Goal: Task Accomplishment & Management: Use online tool/utility

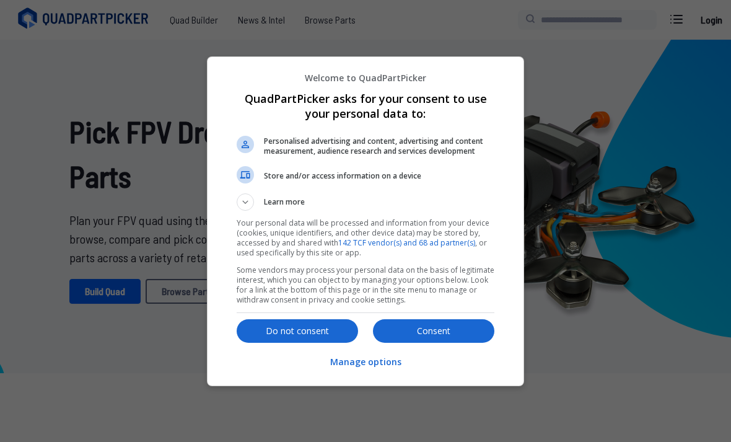
click at [442, 329] on p "Consent" at bounding box center [433, 331] width 121 height 12
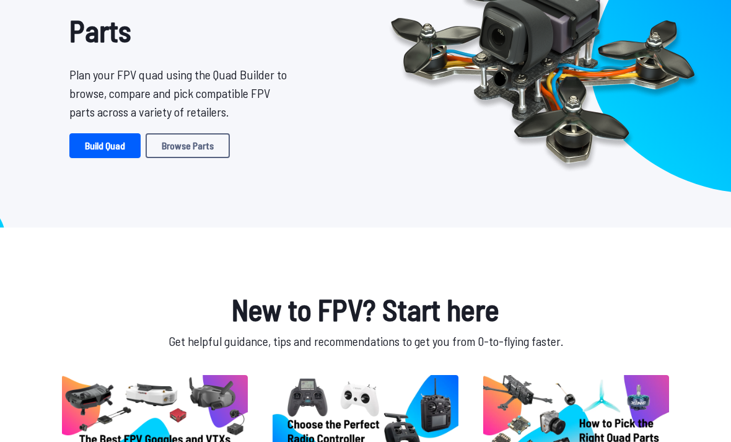
scroll to position [146, 0]
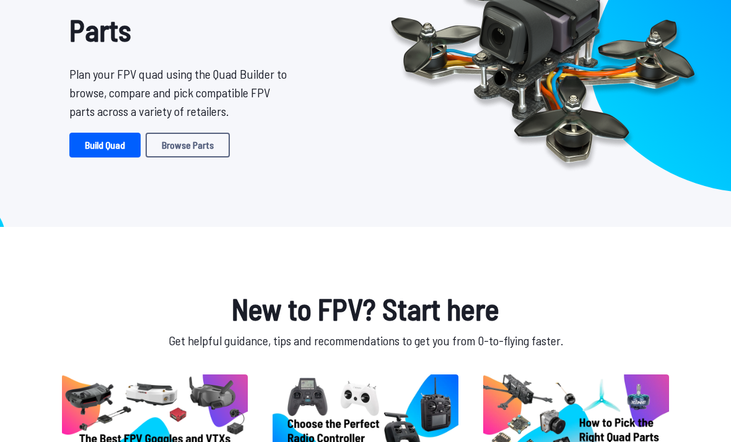
click at [112, 142] on link "Build Quad" at bounding box center [104, 145] width 71 height 25
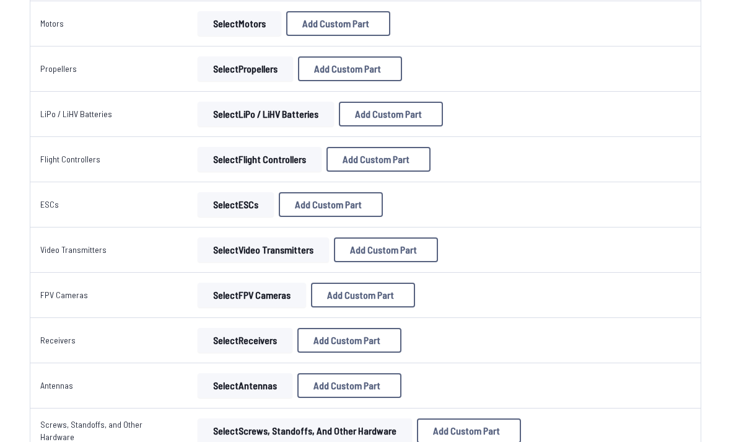
scroll to position [233, 0]
click at [302, 154] on button "Select Flight Controllers" at bounding box center [260, 159] width 124 height 25
click at [291, 144] on td "Select Flight Controllers Add Custom Part Add Custom Part Part name* Brand / Ma…" at bounding box center [366, 159] width 363 height 45
click at [290, 144] on td "Select Flight Controllers Add Custom Part Add Custom Part Part name* Brand / Ma…" at bounding box center [366, 159] width 363 height 45
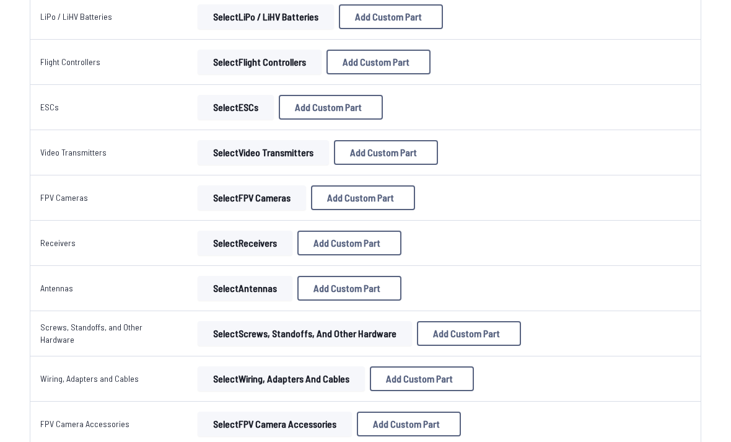
scroll to position [330, 0]
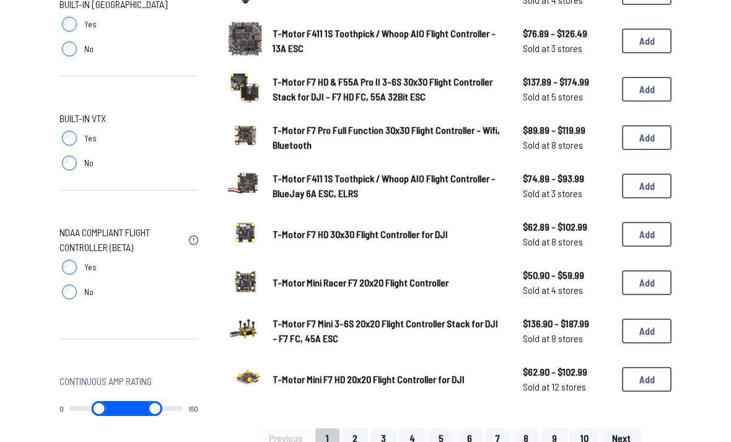
scroll to position [717, 0]
click at [353, 428] on button "2" at bounding box center [355, 438] width 26 height 20
click at [386, 428] on button "3" at bounding box center [384, 438] width 26 height 20
click at [412, 428] on button "4" at bounding box center [412, 438] width 27 height 20
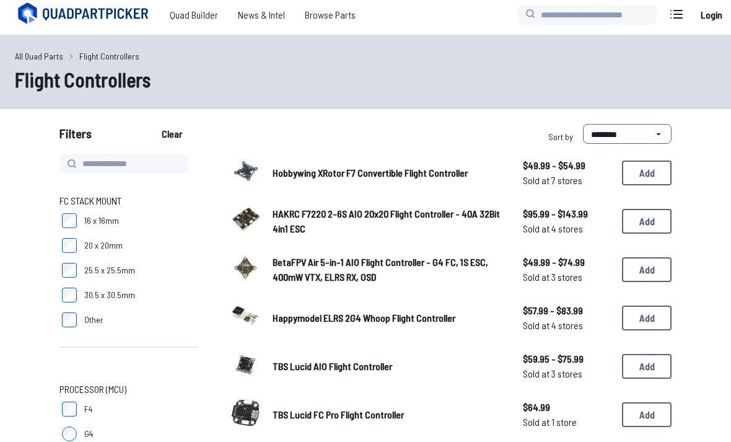
scroll to position [0, 0]
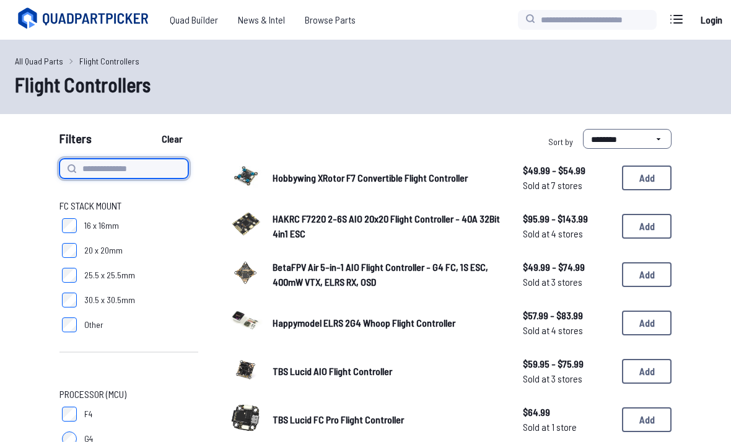
click at [157, 175] on input at bounding box center [124, 169] width 129 height 20
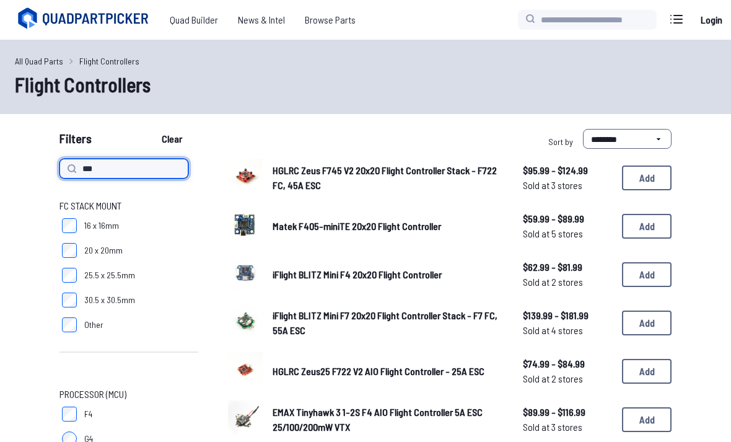
type input "***"
click at [139, 169] on input "***" at bounding box center [124, 169] width 129 height 20
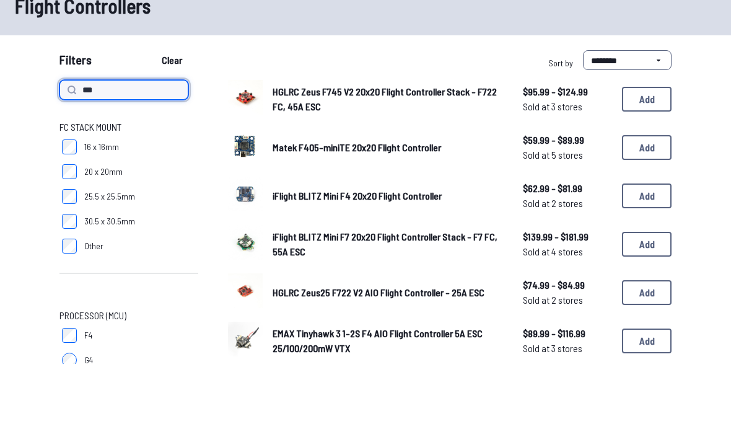
click at [174, 129] on button "Clear" at bounding box center [172, 139] width 42 height 20
type input "***"
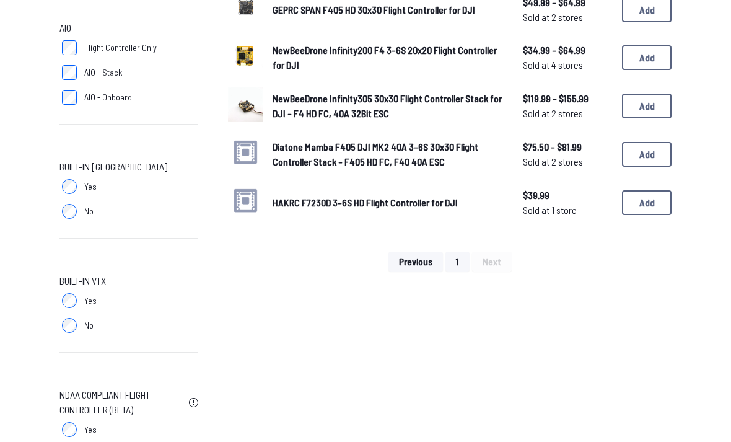
scroll to position [558, 0]
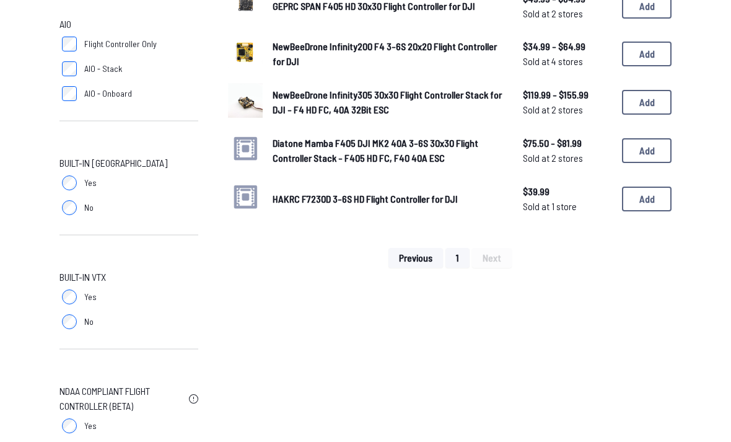
click at [87, 186] on span "Yes" at bounding box center [90, 183] width 12 height 12
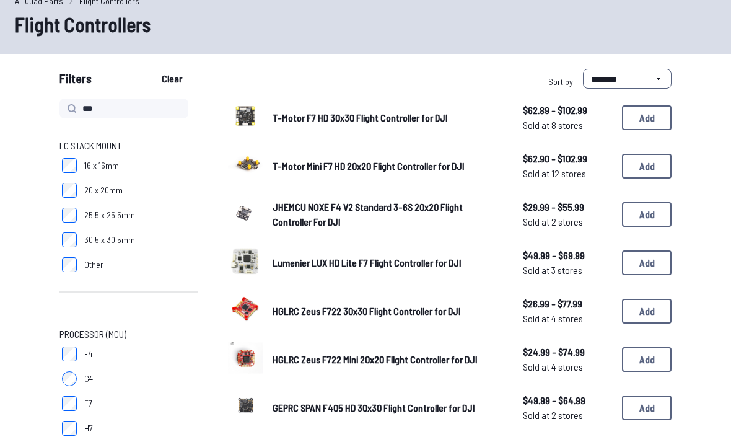
scroll to position [70, 0]
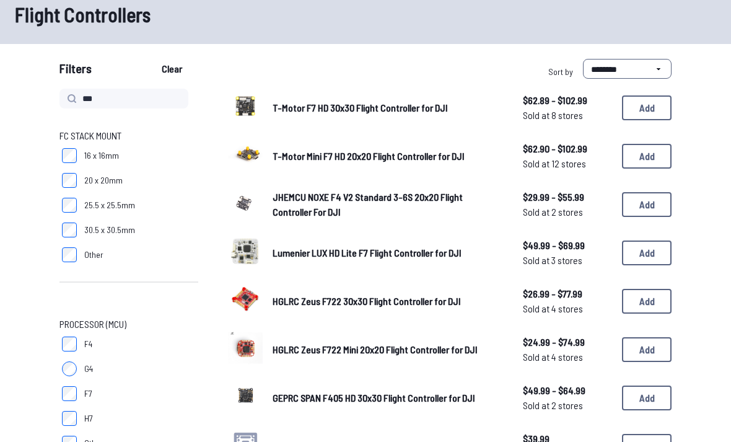
click at [655, 154] on button "Add" at bounding box center [647, 156] width 50 height 25
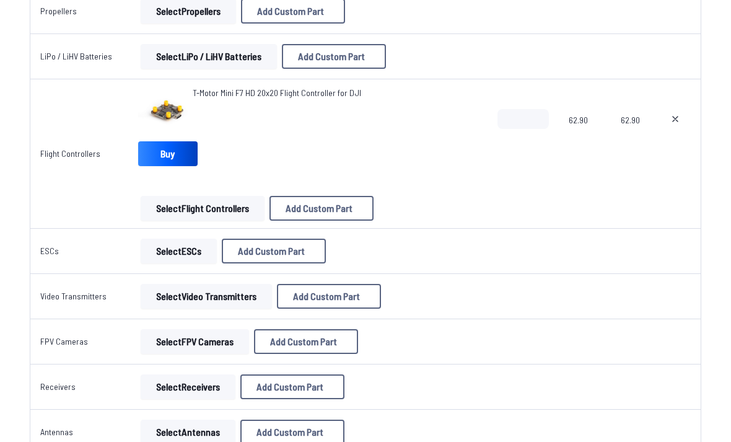
scroll to position [301, 0]
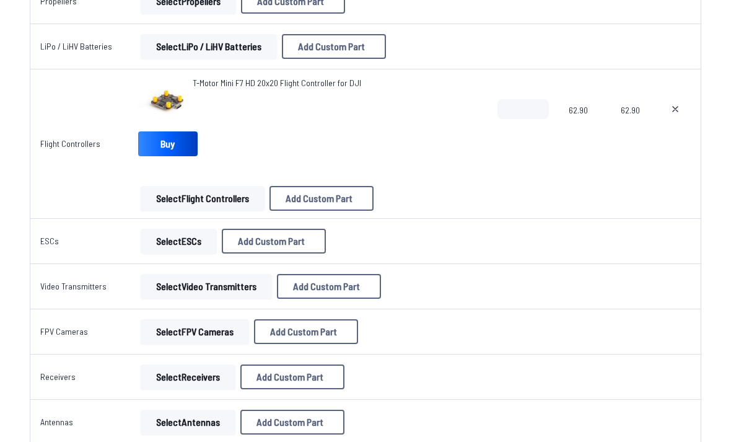
click at [309, 252] on button "Add Custom Part" at bounding box center [274, 241] width 104 height 25
select select "**********"
click at [488, 58] on icon at bounding box center [482, 61] width 11 height 11
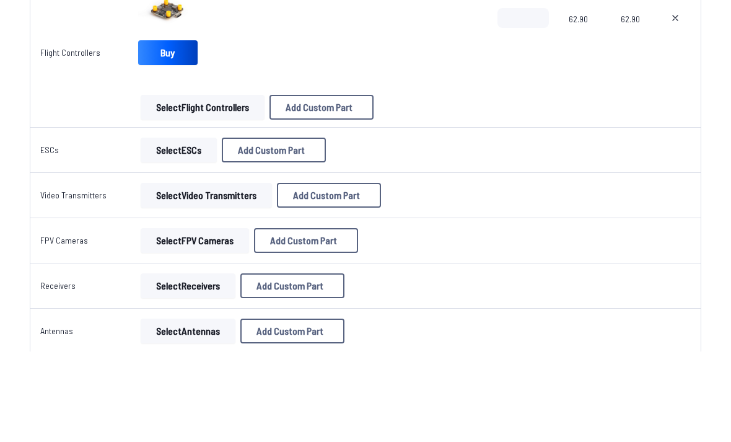
click at [199, 229] on button "Select ESCs" at bounding box center [179, 241] width 76 height 25
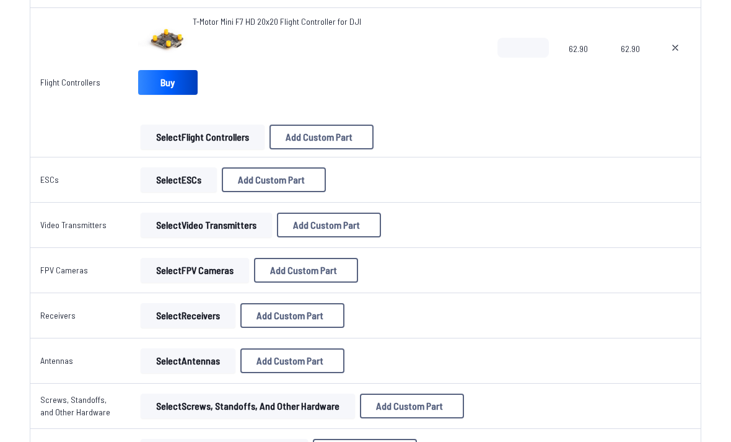
scroll to position [348, 0]
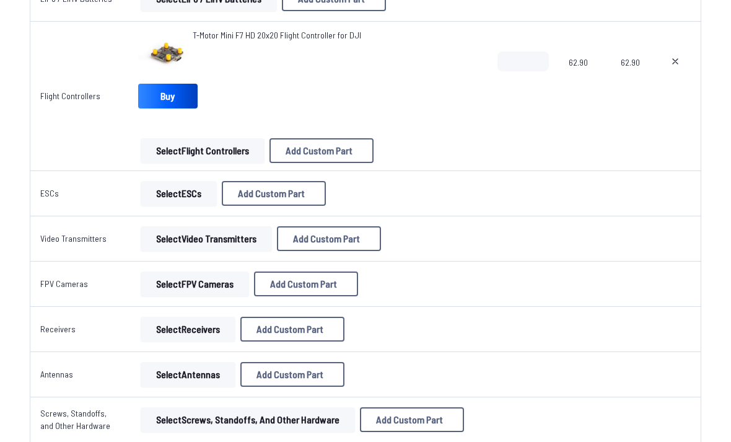
click at [678, 64] on icon at bounding box center [675, 62] width 5 height 5
click at [679, 60] on icon at bounding box center [676, 61] width 10 height 10
click at [684, 61] on button at bounding box center [675, 61] width 31 height 20
click at [675, 64] on icon at bounding box center [676, 61] width 10 height 10
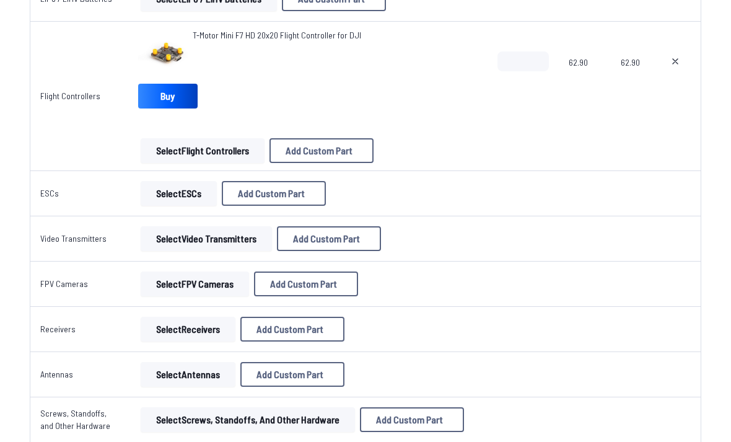
click at [676, 61] on icon at bounding box center [676, 61] width 10 height 10
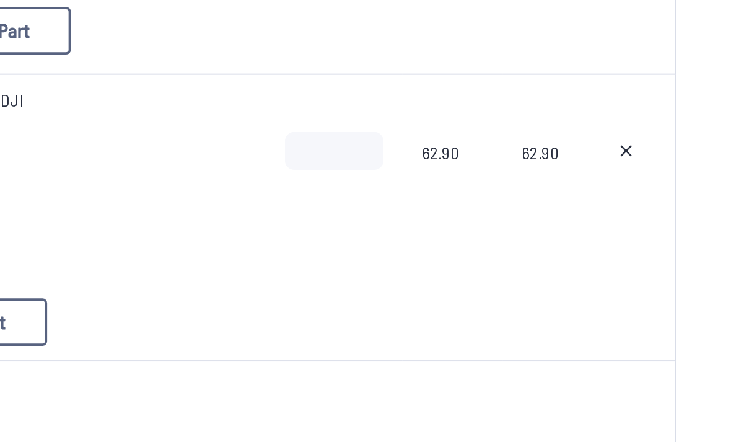
type textarea "**********"
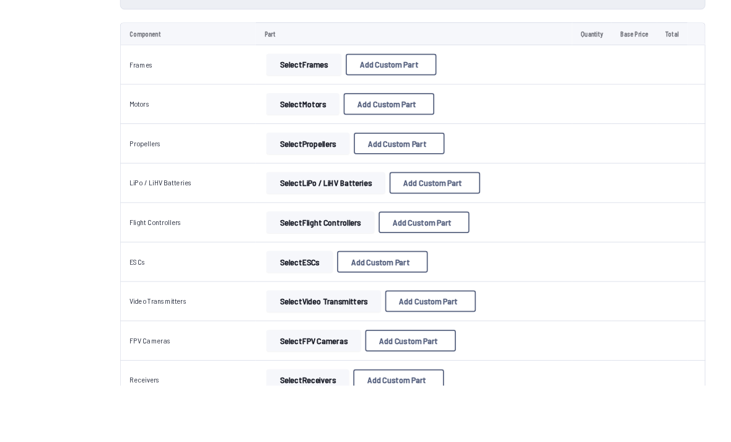
scroll to position [213, 0]
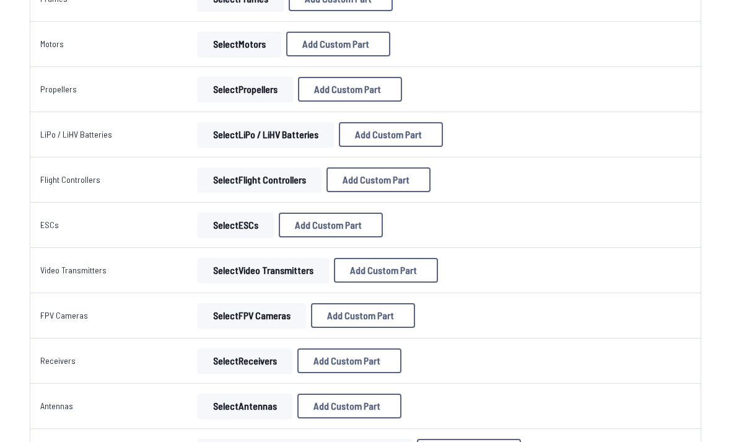
click at [387, 273] on span "Add Custom Part" at bounding box center [383, 270] width 67 height 10
select select "**********"
click at [400, 404] on button "Cancel" at bounding box center [391, 395] width 43 height 18
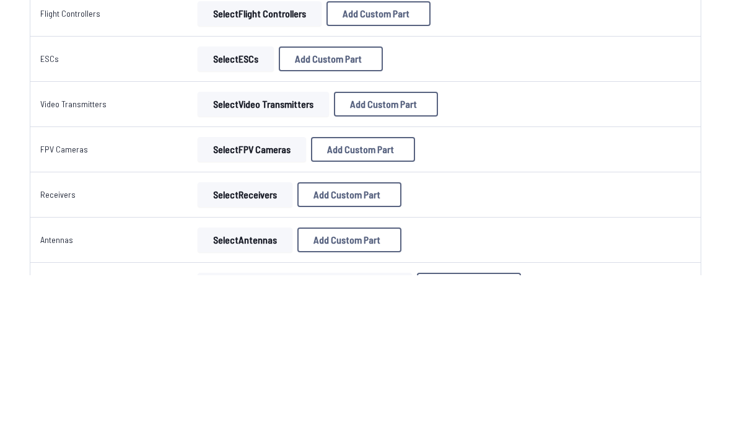
click at [294, 258] on button "Select Video Transmitters" at bounding box center [263, 270] width 131 height 25
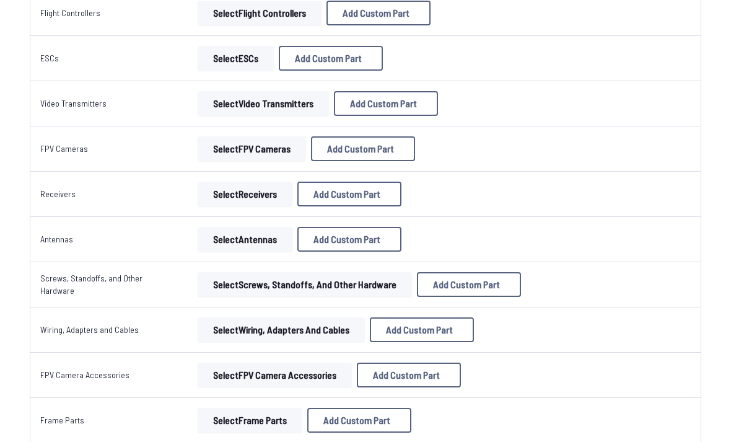
click at [294, 94] on button "Select Video Transmitters" at bounding box center [263, 103] width 131 height 25
click at [296, 107] on button "Select Video Transmitters" at bounding box center [263, 103] width 131 height 25
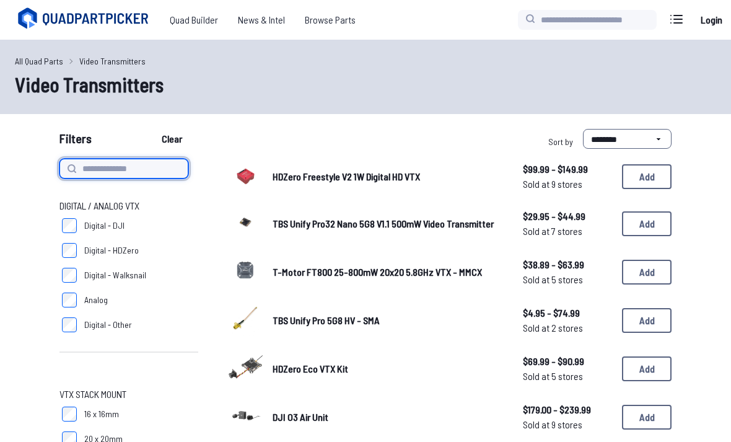
click at [151, 175] on input at bounding box center [124, 169] width 129 height 20
type input "***"
click at [174, 139] on button "Clear" at bounding box center [172, 139] width 42 height 20
type input "***"
click at [174, 139] on button "Clear" at bounding box center [172, 139] width 42 height 20
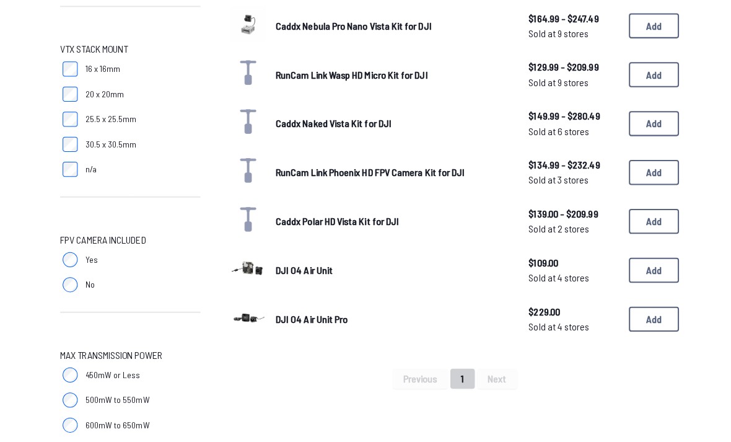
scroll to position [346, 0]
click at [649, 254] on button "Add" at bounding box center [647, 266] width 50 height 25
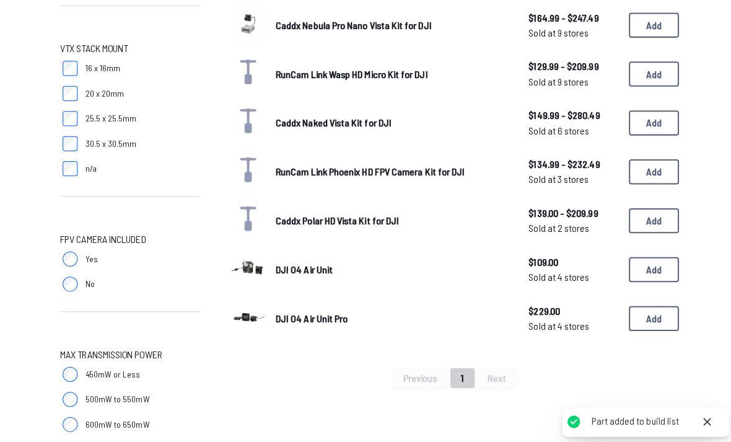
click at [650, 254] on button "Add" at bounding box center [647, 266] width 50 height 25
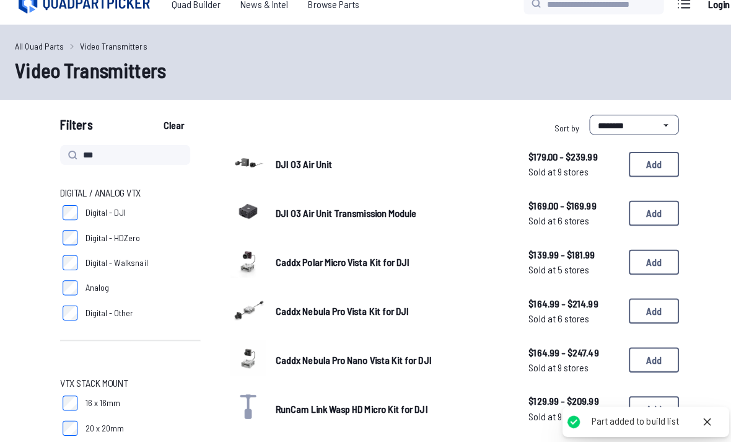
scroll to position [0, 0]
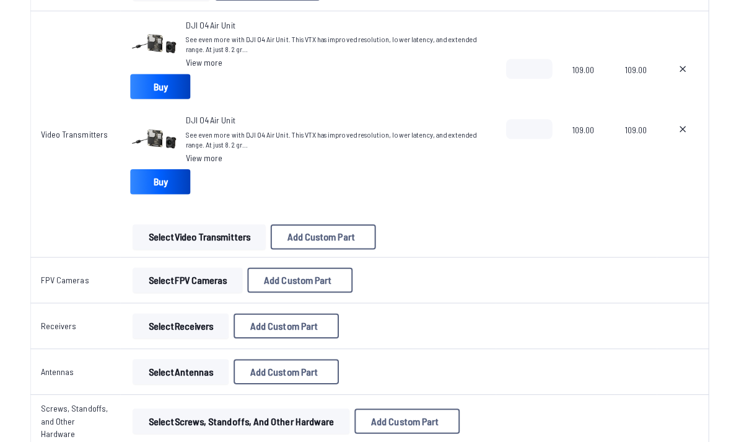
scroll to position [449, 0]
click at [678, 69] on icon at bounding box center [676, 68] width 10 height 10
type textarea "**********"
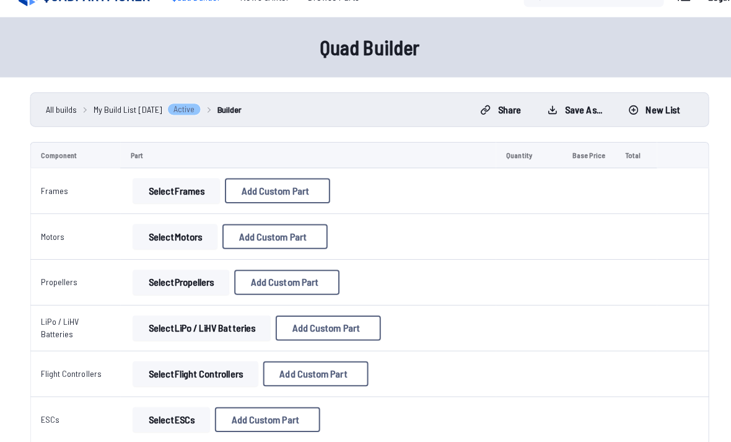
scroll to position [0, 0]
